Goal: Go to known website: Go to known website

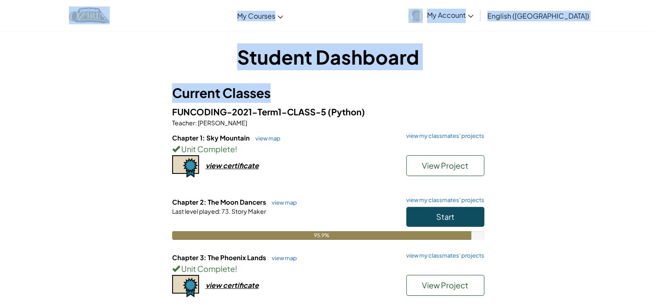
click at [341, 85] on h3 "Current Classes" at bounding box center [328, 93] width 312 height 20
click at [338, 19] on div "Toggle navigation My Courses Ozaria Classroom CodeCombat Classroom AI League Es…" at bounding box center [328, 15] width 661 height 31
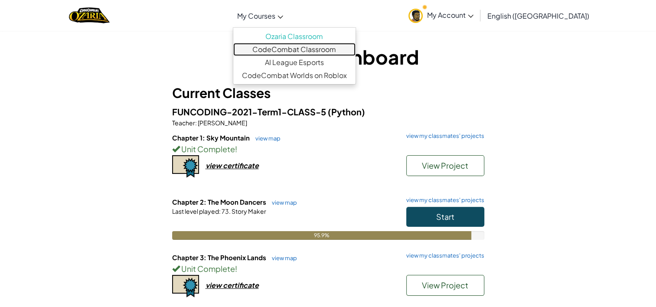
click at [309, 46] on link "CodeCombat Classroom" at bounding box center [294, 49] width 122 height 13
click at [298, 48] on link "CodeCombat Classroom" at bounding box center [294, 49] width 122 height 13
